Goal: Browse casually

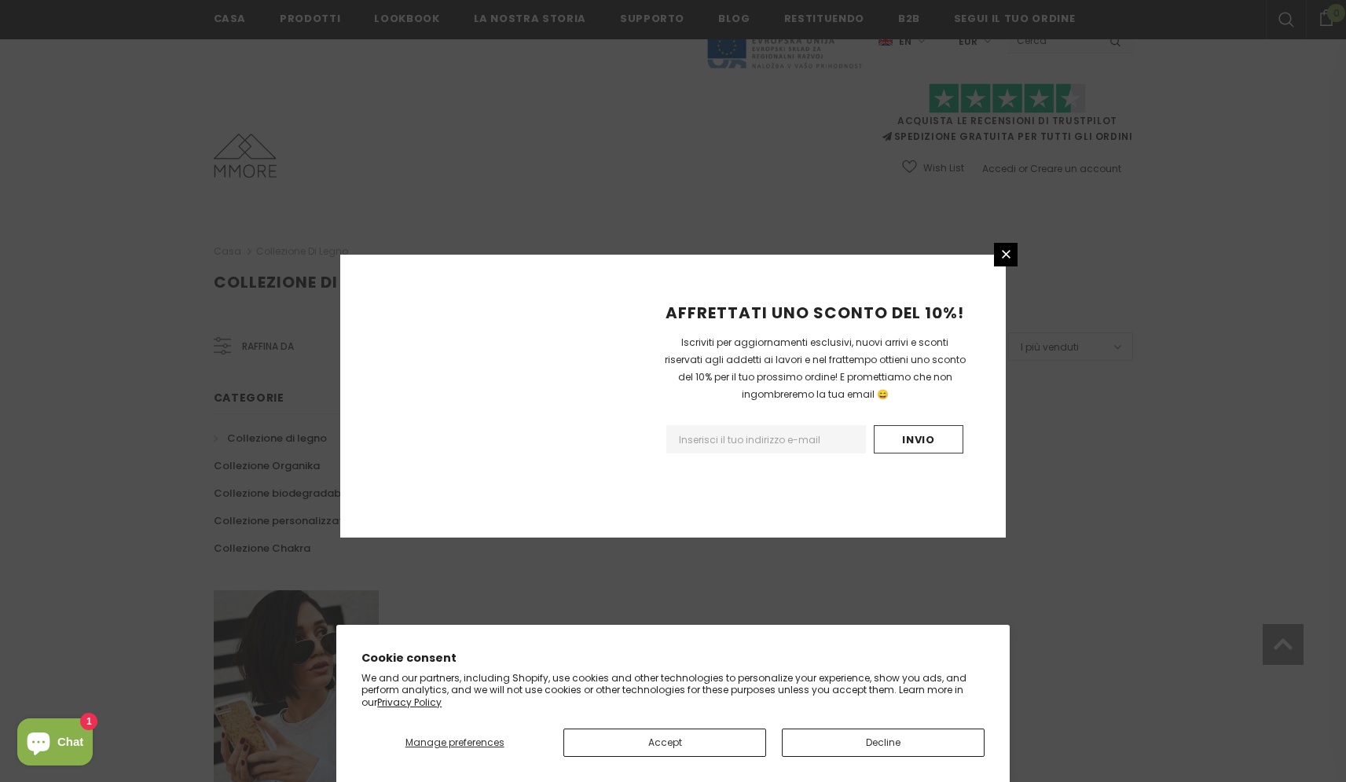
scroll to position [829, 0]
